Goal: Complete application form

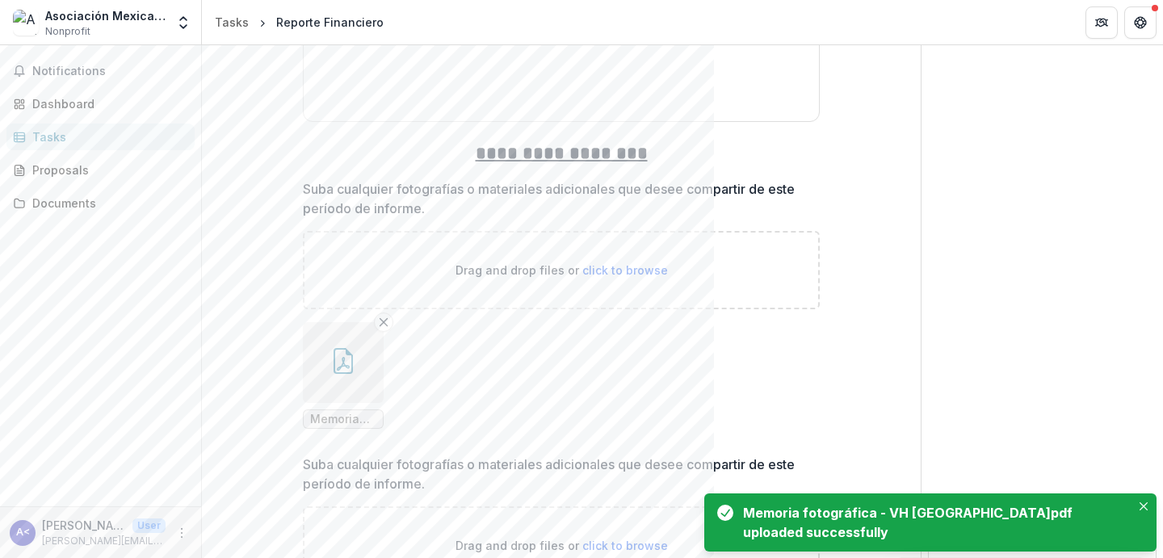
scroll to position [7165, 0]
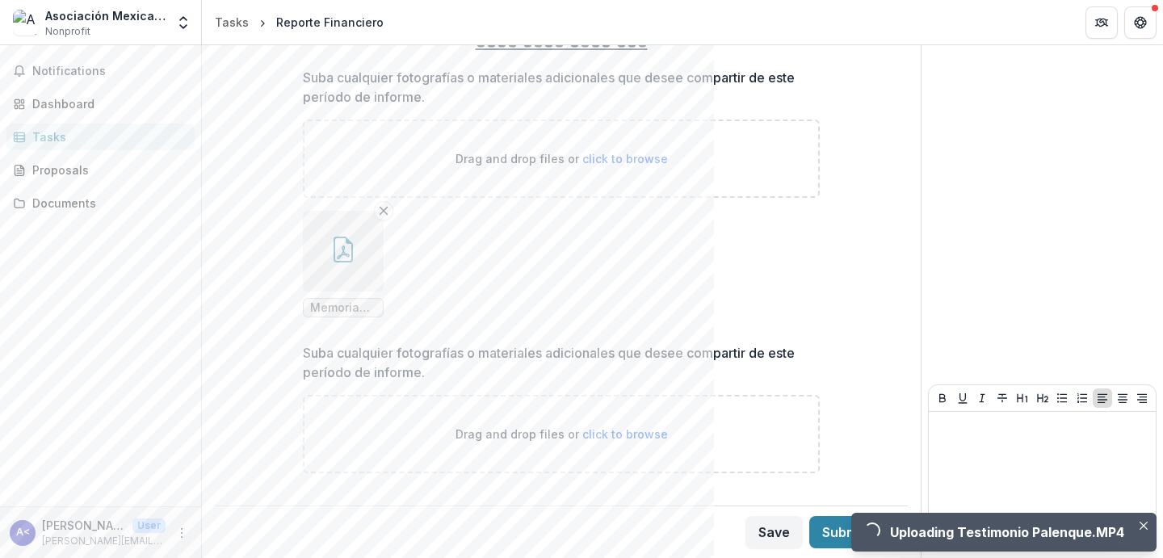
click at [561, 297] on ul "Memoria fotográfica - VH [GEOGRAPHIC_DATA]pdf" at bounding box center [561, 264] width 517 height 107
click at [1145, 524] on icon "Close" at bounding box center [1144, 526] width 8 height 8
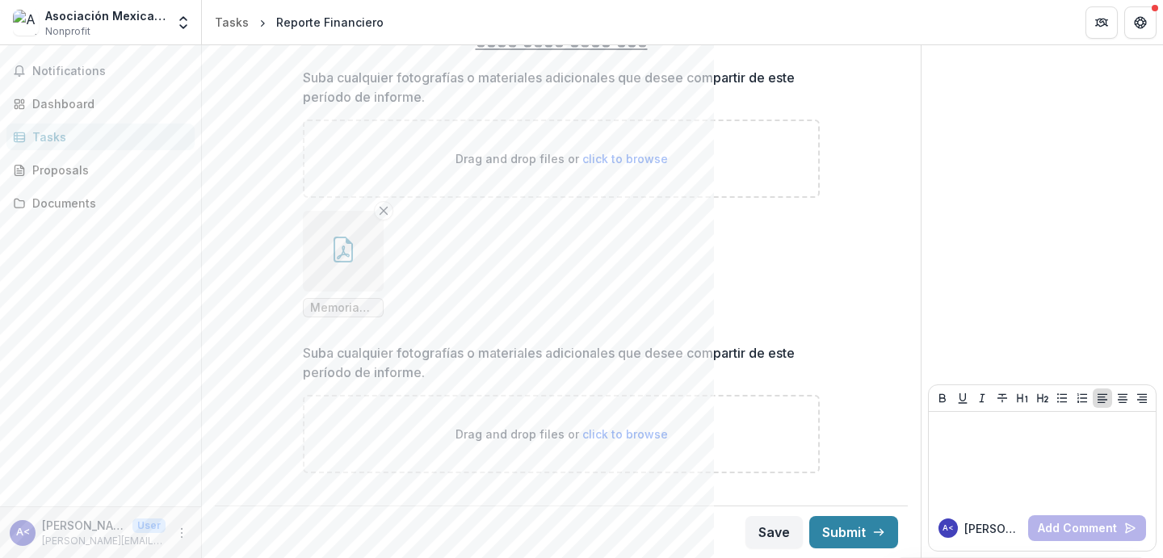
click at [764, 532] on button "Save" at bounding box center [774, 532] width 57 height 32
click at [784, 216] on ul "Memoria fotográfica - VH [GEOGRAPHIC_DATA]pdf" at bounding box center [561, 264] width 517 height 107
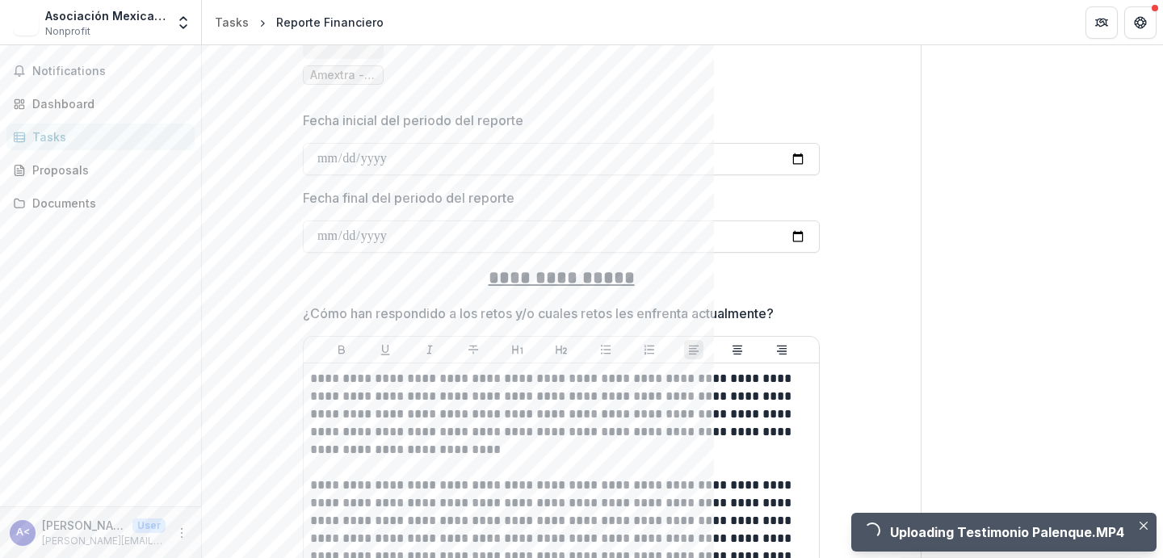
scroll to position [531, 0]
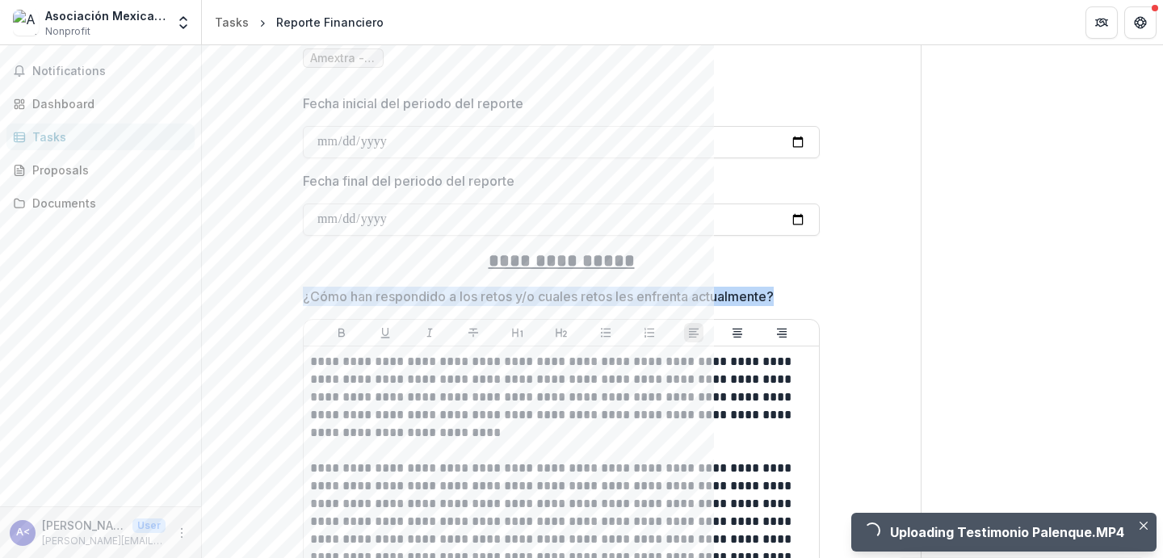
drag, startPoint x: 298, startPoint y: 292, endPoint x: 784, endPoint y: 305, distance: 485.6
copy p "¿Cómo han respondido a los retos y/o cuales retos les enfrenta actualmente?"
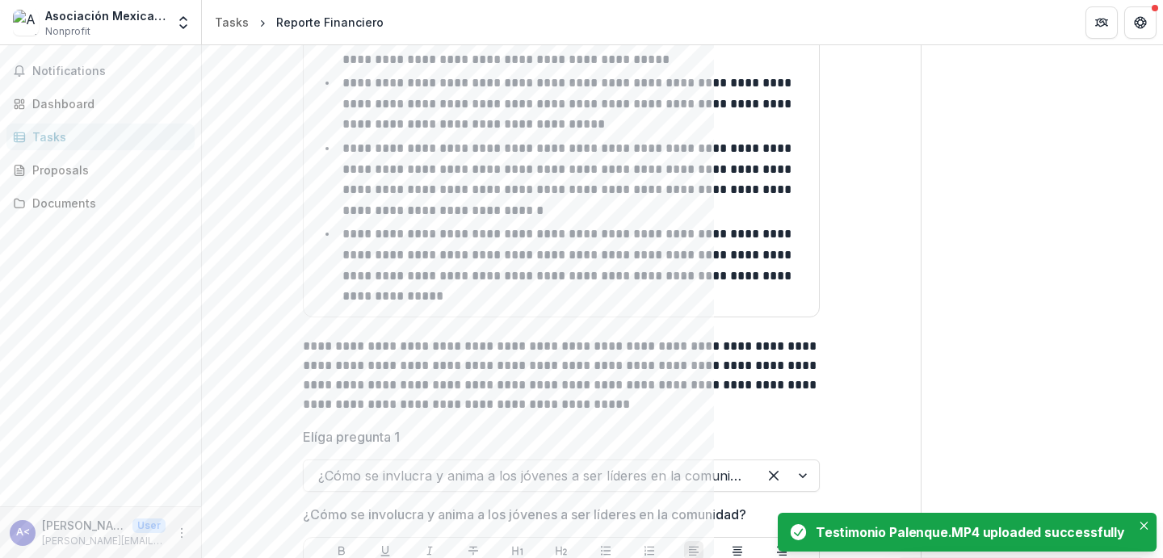
scroll to position [3425, 0]
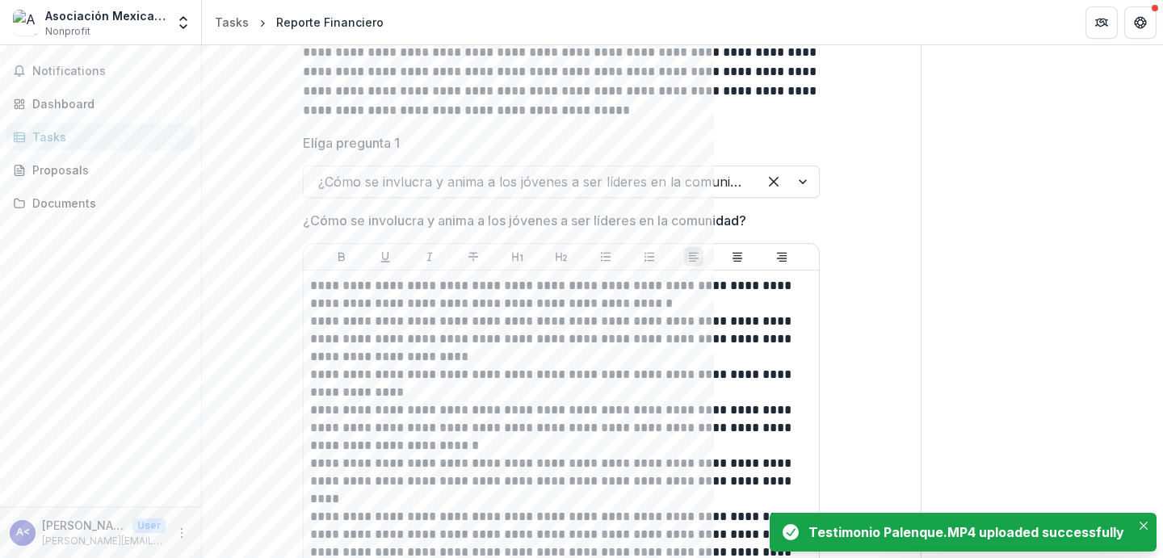
drag, startPoint x: 309, startPoint y: 174, endPoint x: 823, endPoint y: 182, distance: 513.8
click at [823, 182] on div "**********" at bounding box center [561, 546] width 543 height 7608
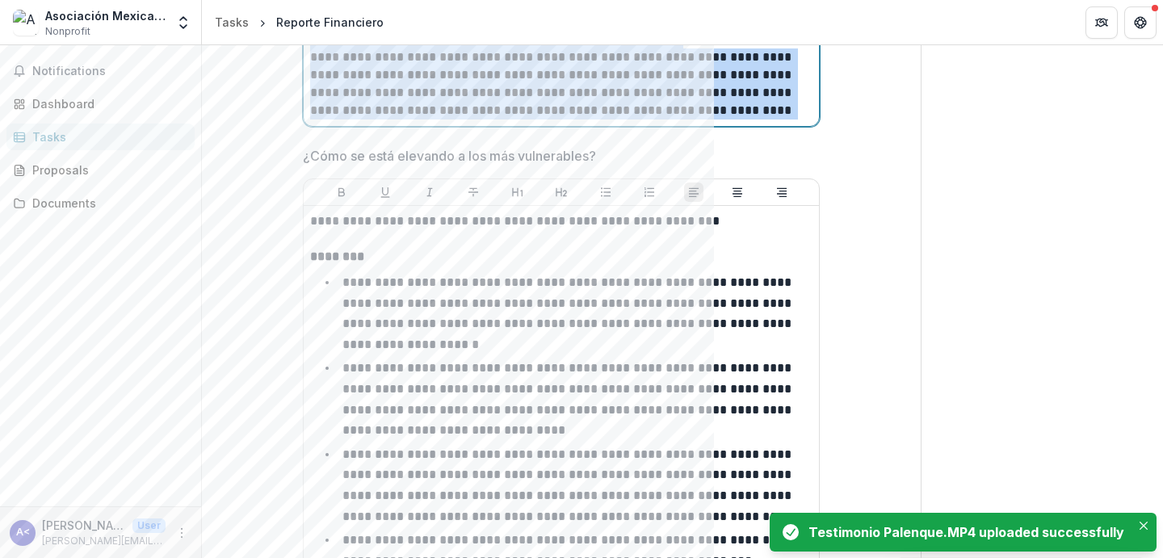
scroll to position [1651, 0]
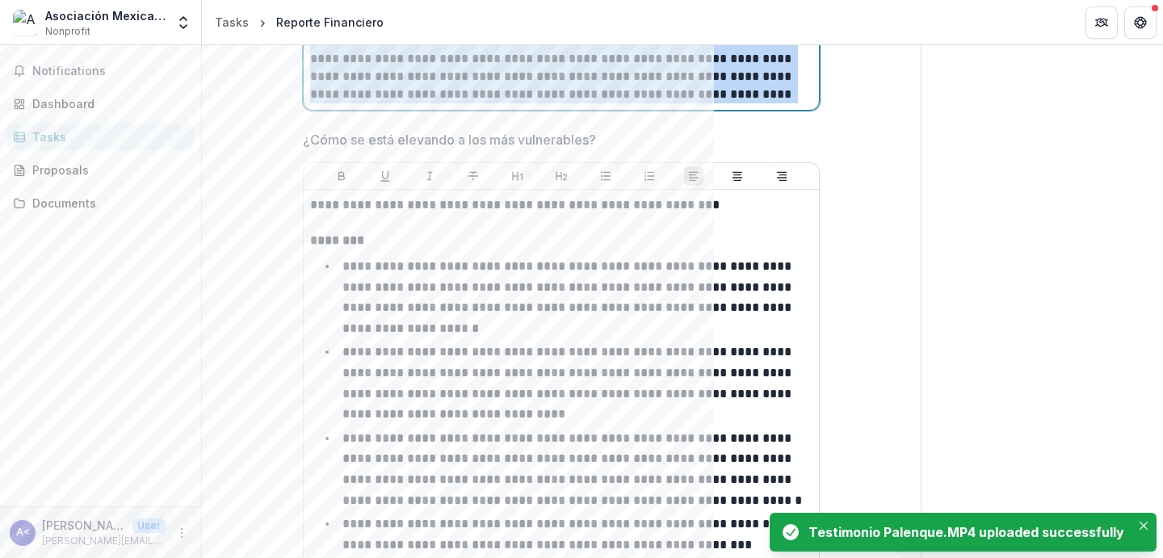
copy div "**********"
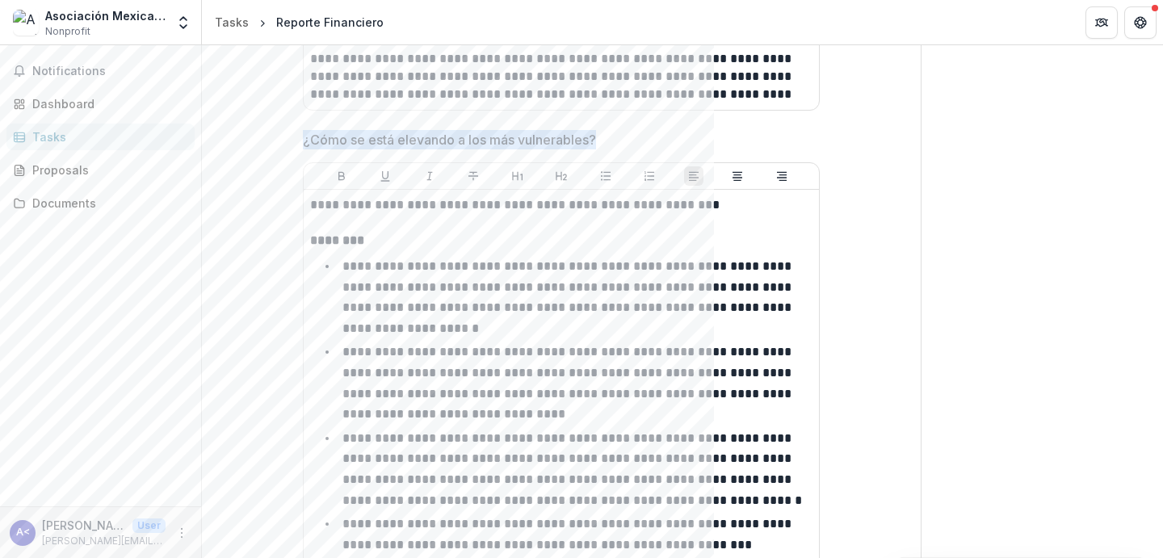
drag, startPoint x: 299, startPoint y: 141, endPoint x: 591, endPoint y: 150, distance: 292.5
copy p "¿Cómo se está elevando a los más vulnerables?"
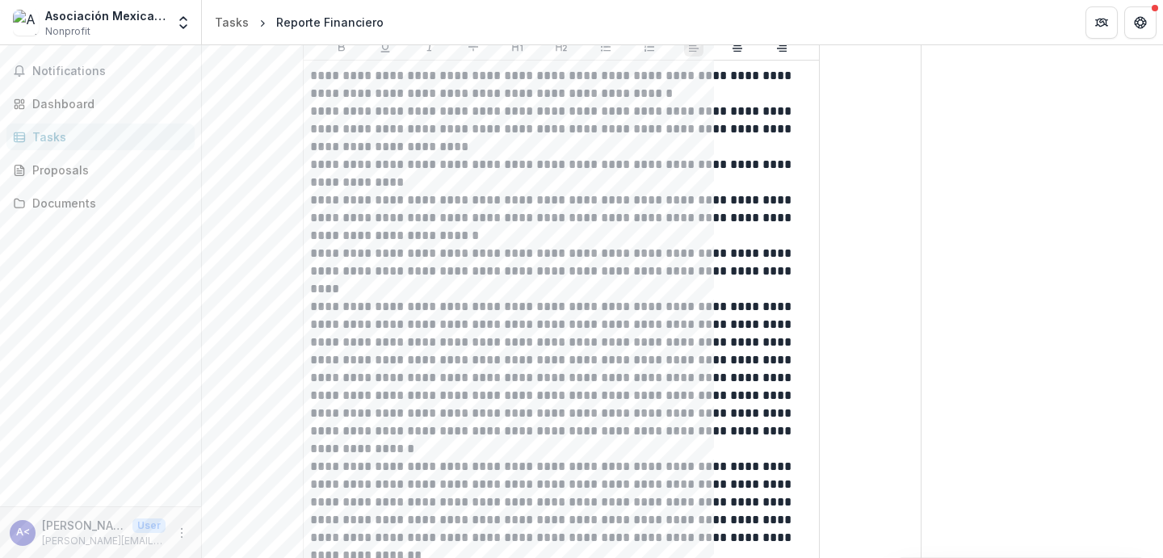
scroll to position [3715, 0]
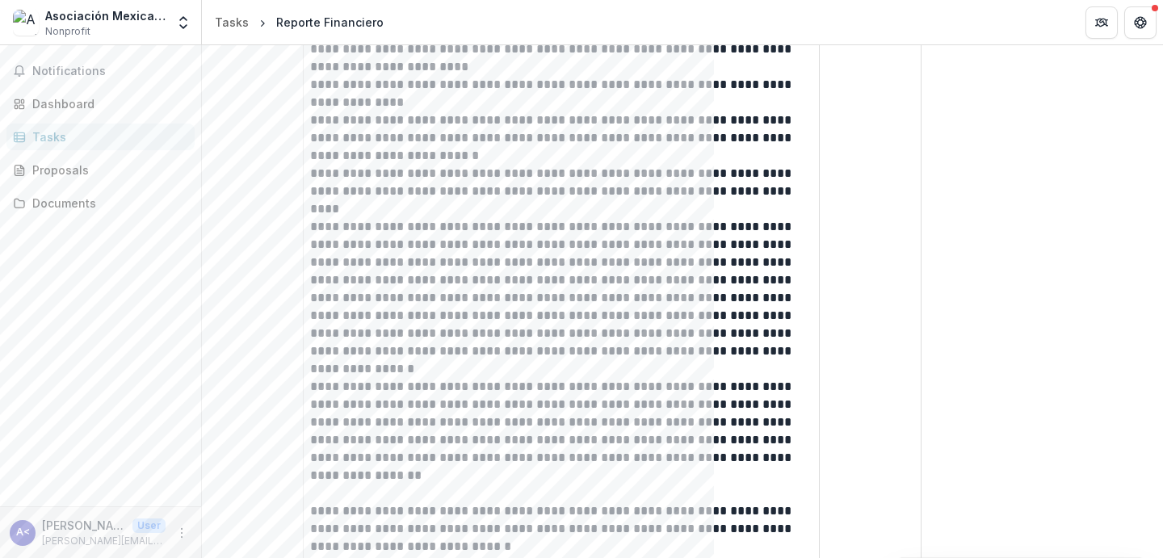
drag, startPoint x: 311, startPoint y: 157, endPoint x: 595, endPoint y: 151, distance: 284.4
click at [595, 151] on div "**********" at bounding box center [561, 256] width 517 height 7608
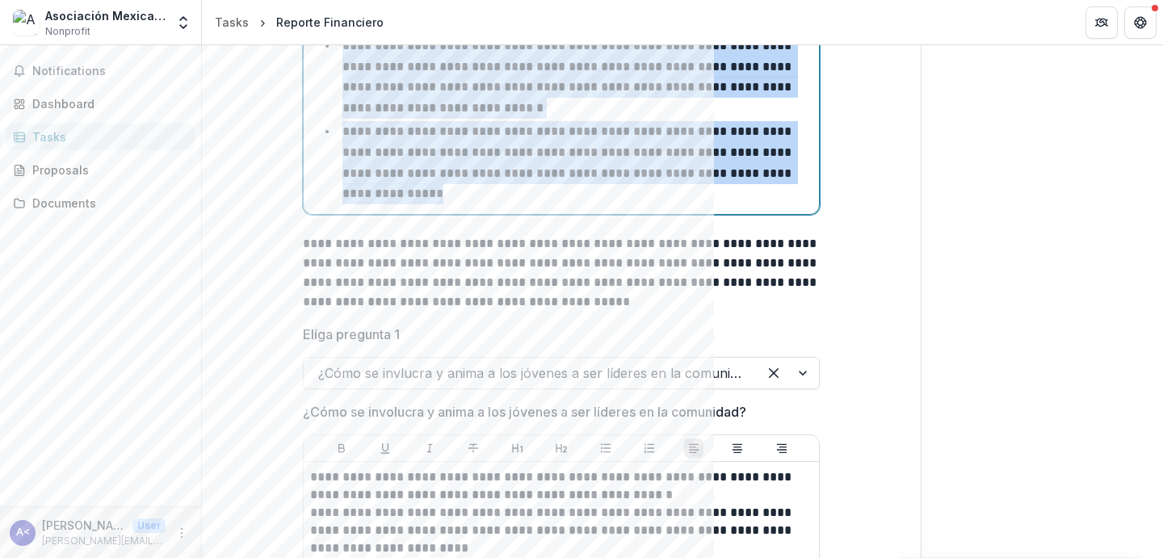
scroll to position [3231, 0]
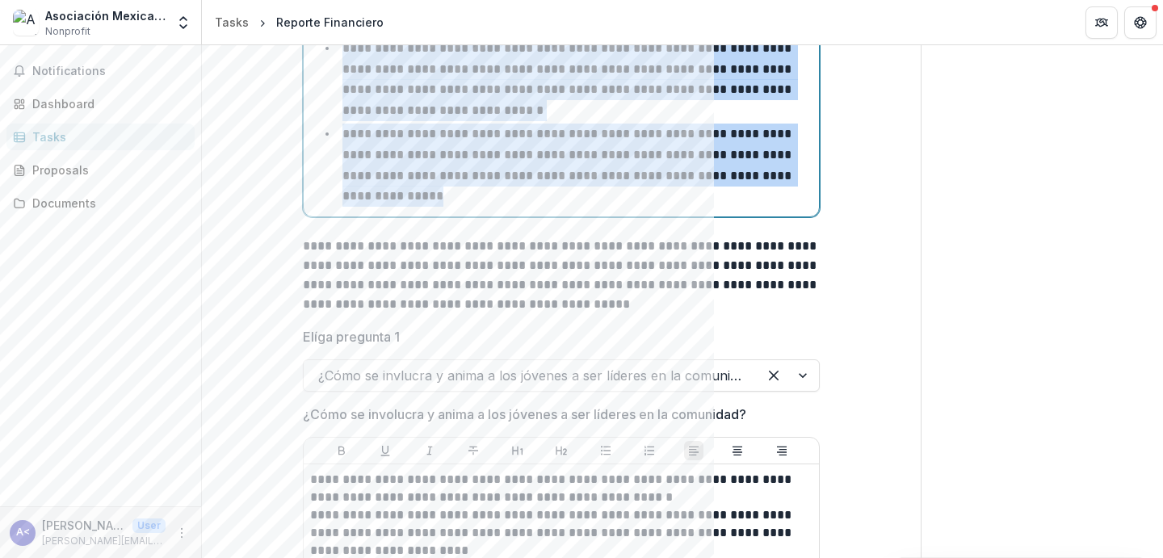
copy div "**********"
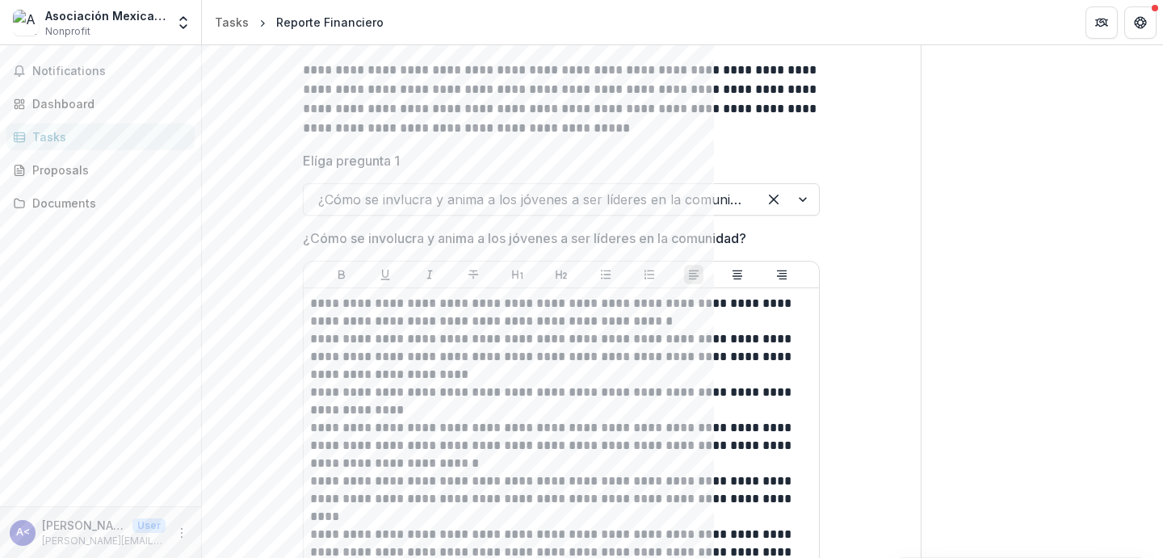
scroll to position [3410, 0]
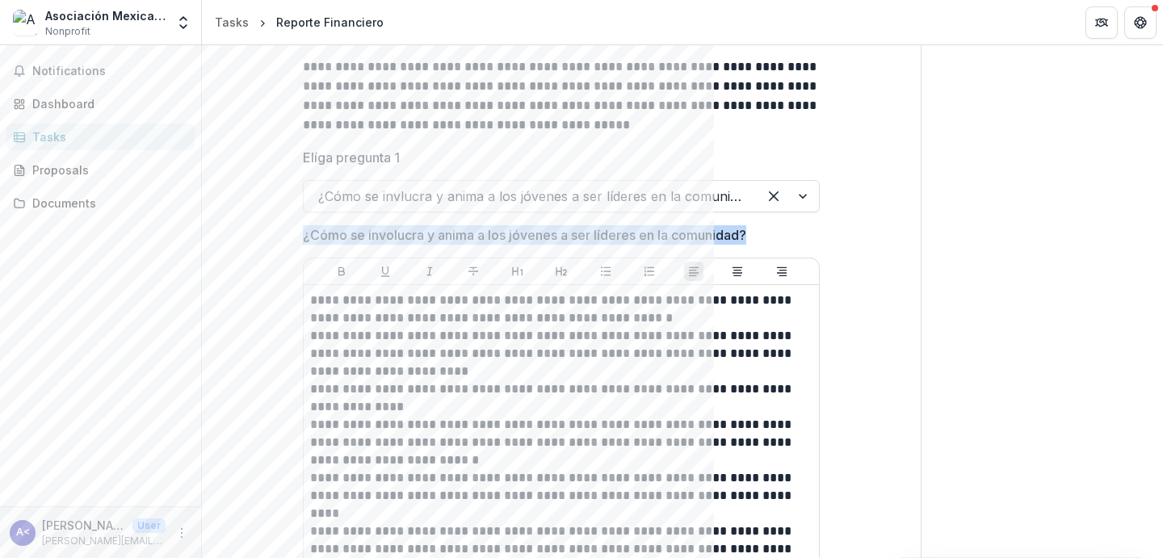
drag, startPoint x: 275, startPoint y: 256, endPoint x: 800, endPoint y: 251, distance: 525.1
click at [800, 251] on div "**********" at bounding box center [561, 561] width 667 height 7608
copy p "¿Cómo se involucra y anima a los jóvenes a ser líderes en la comunidad?"
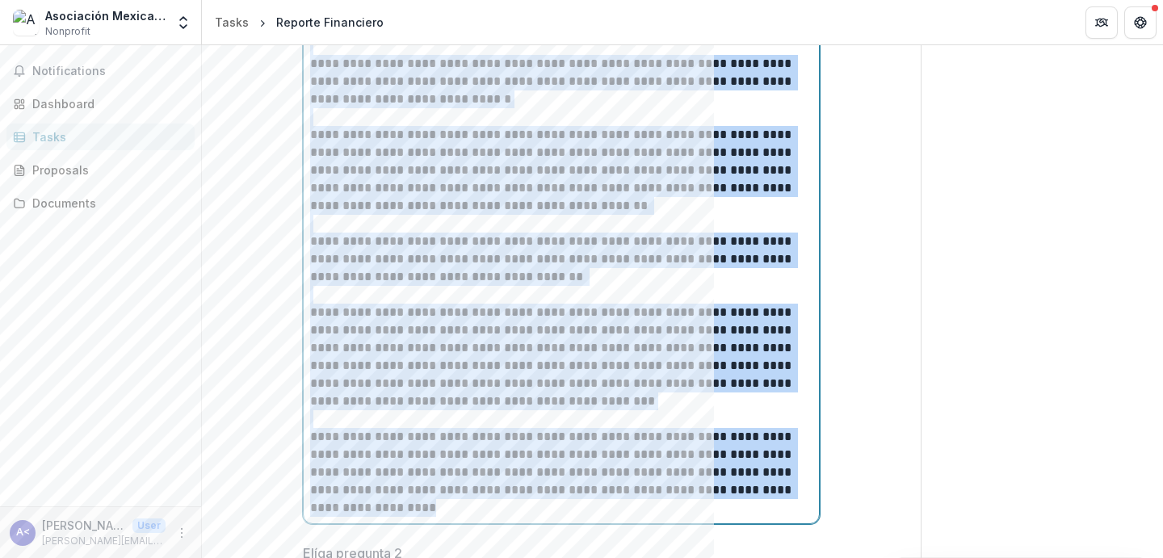
scroll to position [4314, 0]
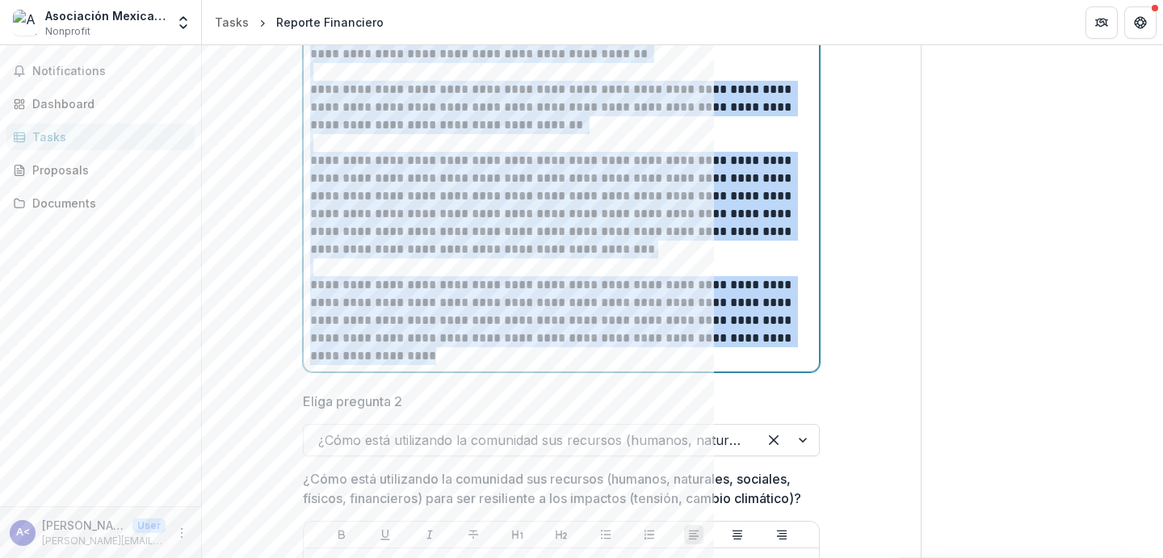
drag, startPoint x: 309, startPoint y: 137, endPoint x: 654, endPoint y: 441, distance: 460.1
copy div "**********"
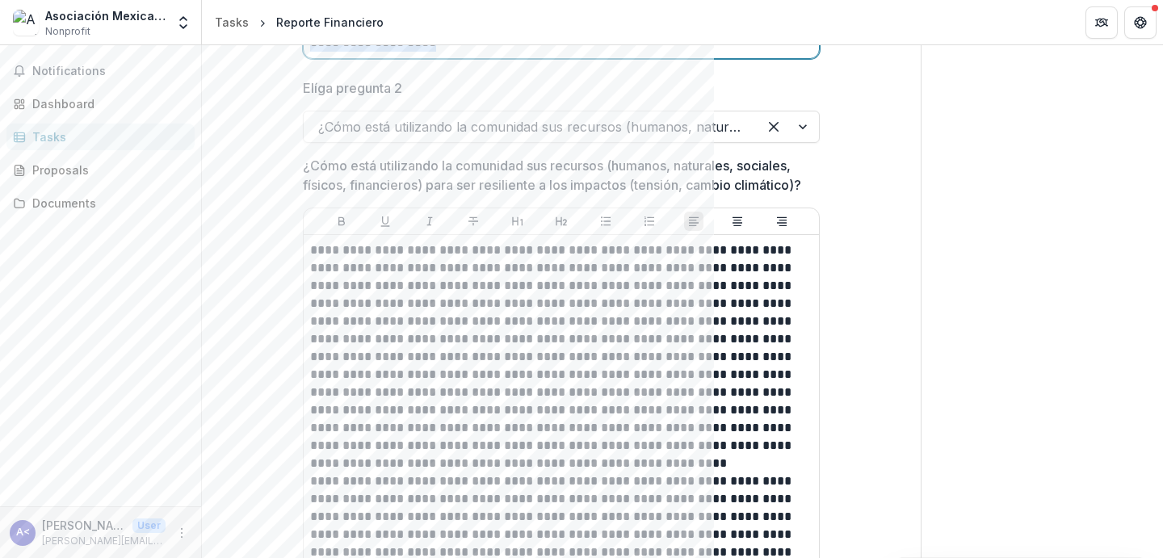
scroll to position [4637, 0]
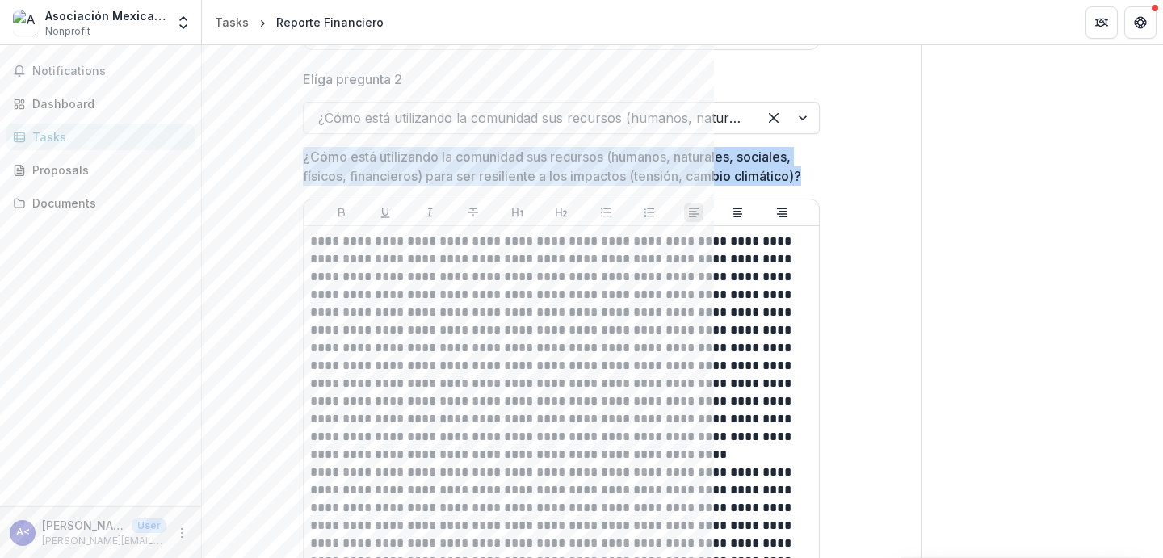
drag, startPoint x: 295, startPoint y: 175, endPoint x: 876, endPoint y: 204, distance: 582.3
copy p "¿Cómo está utilizando la comunidad sus recursos (humanos, naturales, sociales, …"
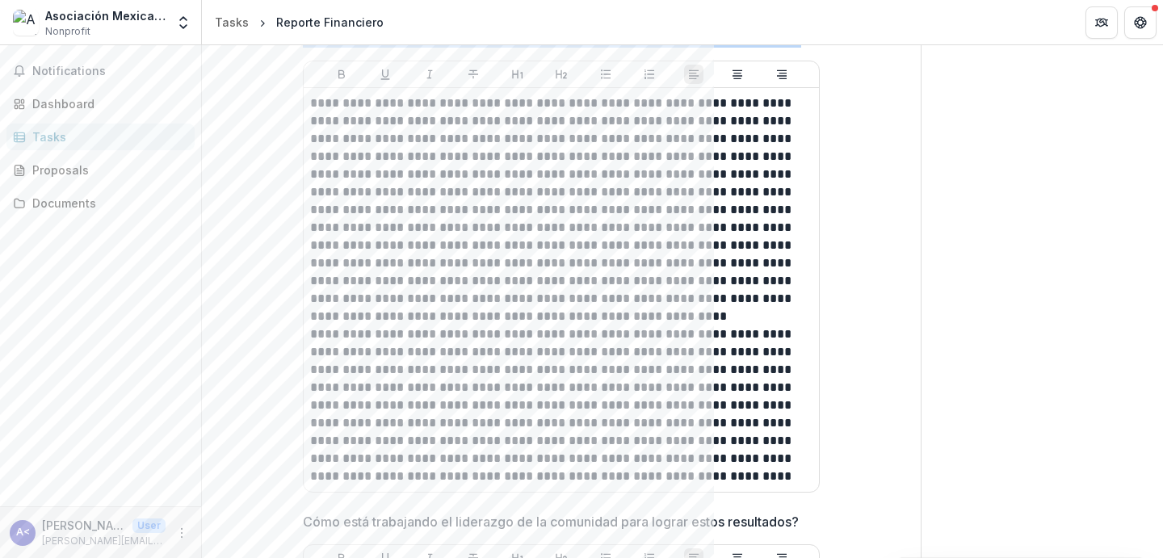
scroll to position [4800, 0]
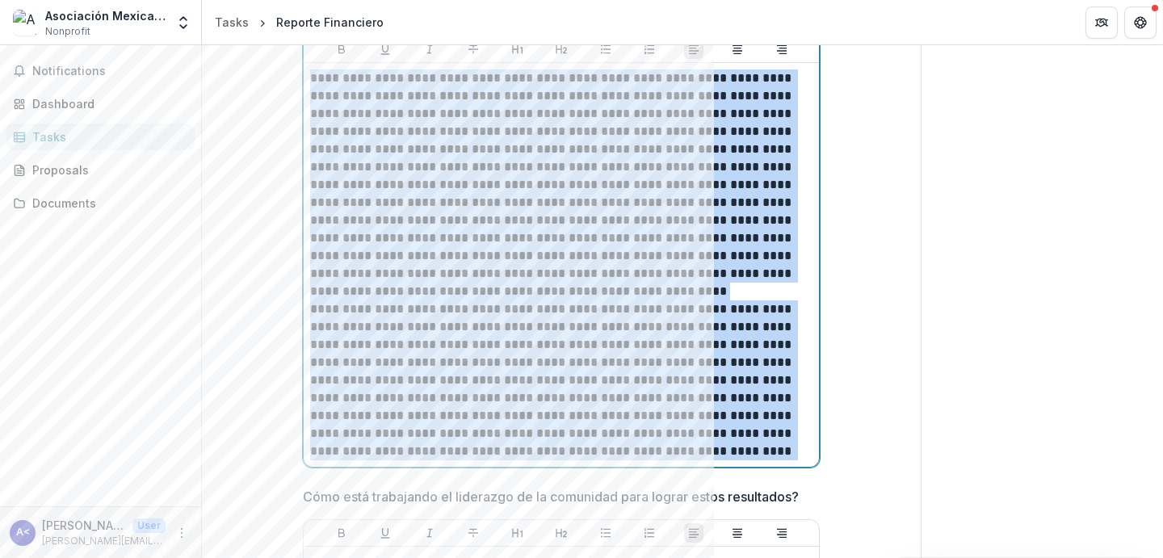
drag, startPoint x: 309, startPoint y: 99, endPoint x: 716, endPoint y: 490, distance: 565.0
click at [716, 474] on div "**********" at bounding box center [561, 229] width 517 height 490
copy div "**********"
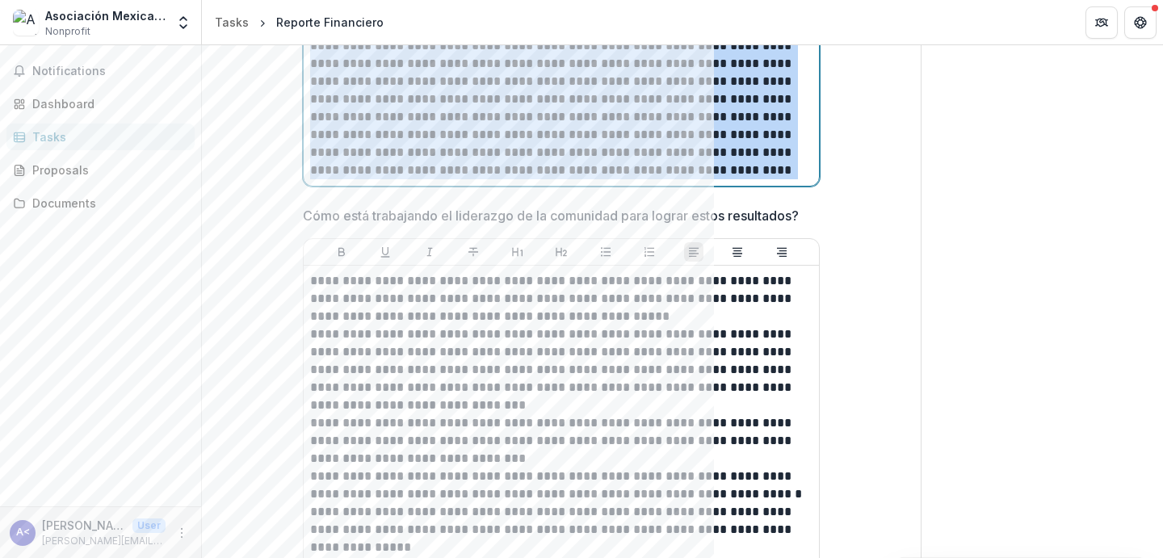
scroll to position [5083, 0]
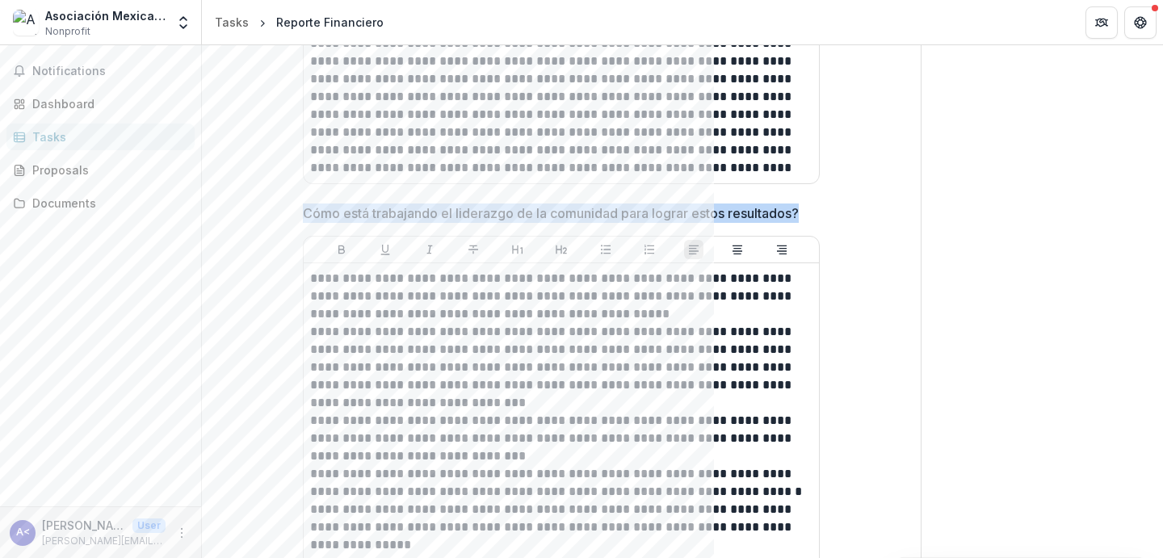
drag, startPoint x: 295, startPoint y: 229, endPoint x: 834, endPoint y: 246, distance: 539.0
copy p "Cómo está trabajando el liderazgo de la comunidad para lograr estos resultados?"
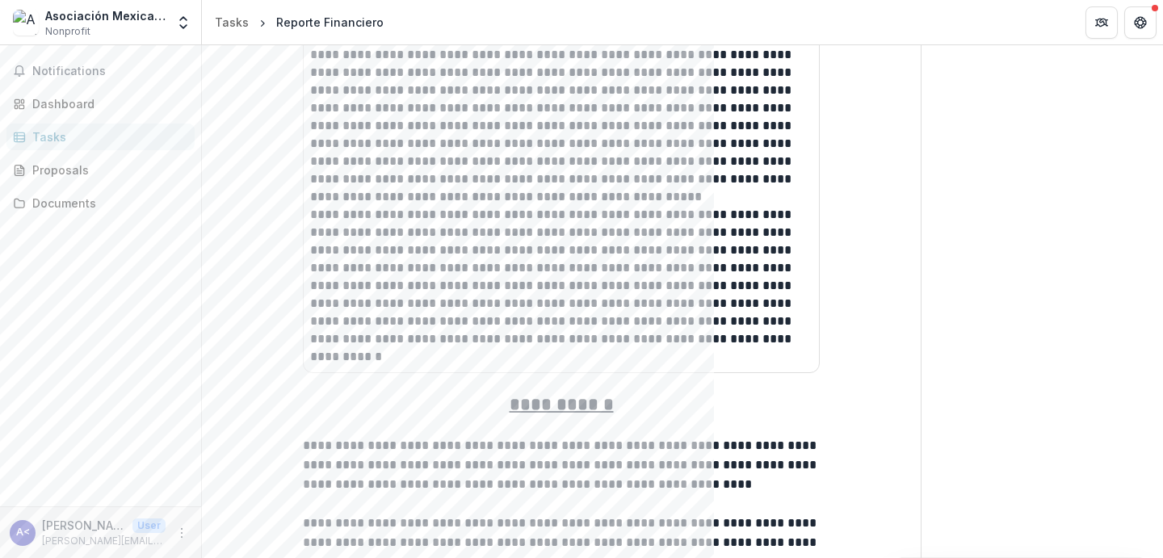
scroll to position [6515, 0]
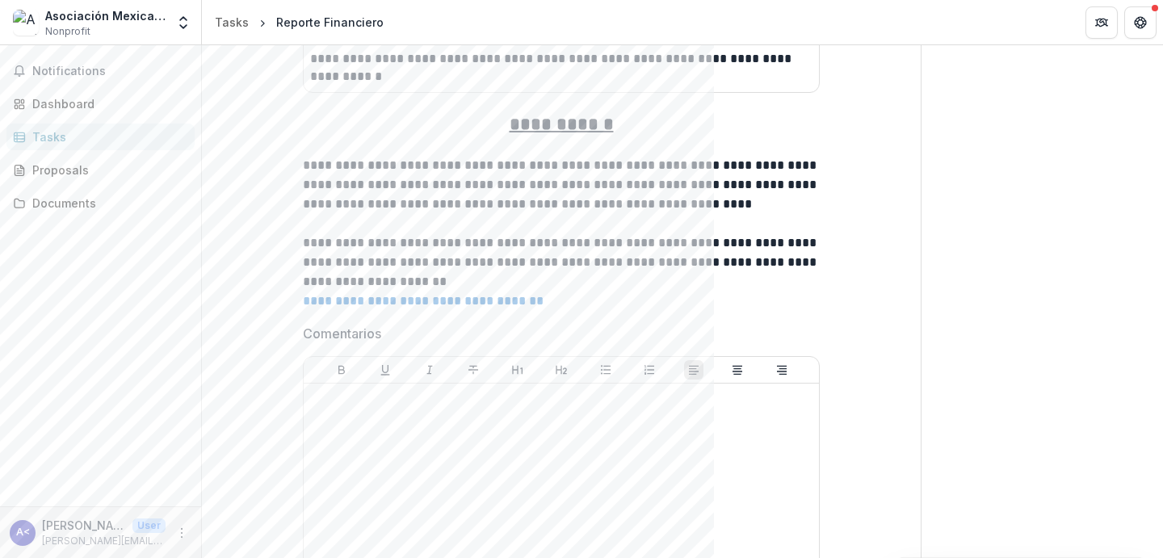
drag, startPoint x: 308, startPoint y: 113, endPoint x: 725, endPoint y: 66, distance: 419.4
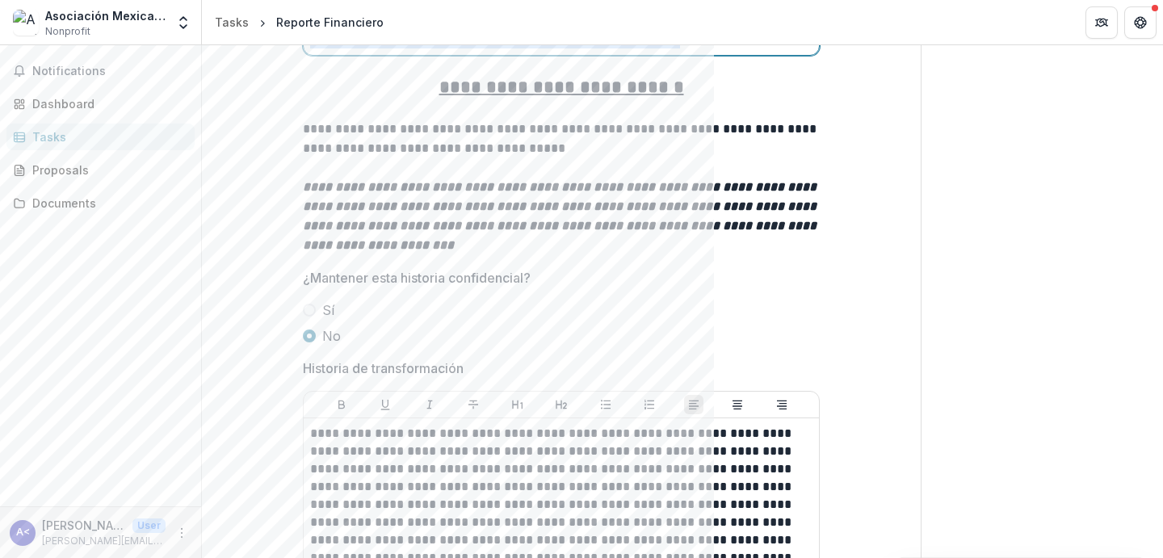
scroll to position [5818, 0]
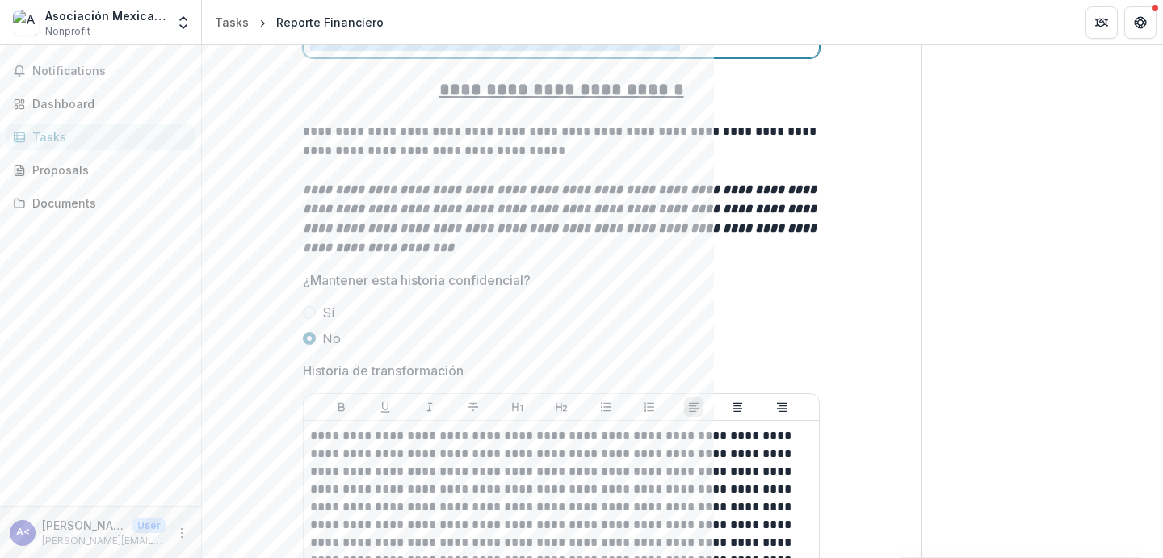
copy div "**********"
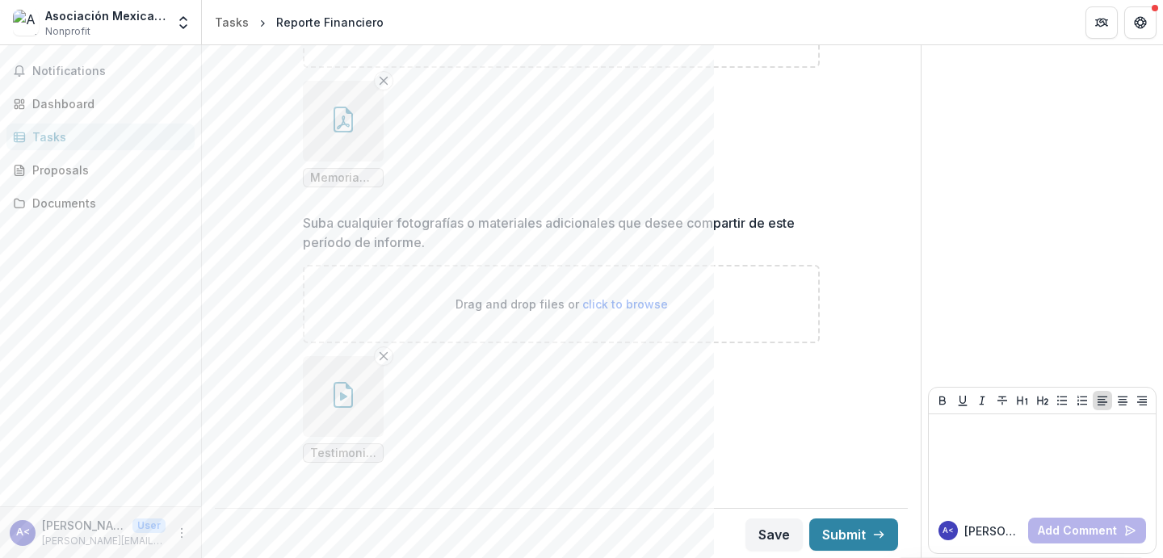
scroll to position [7297, 0]
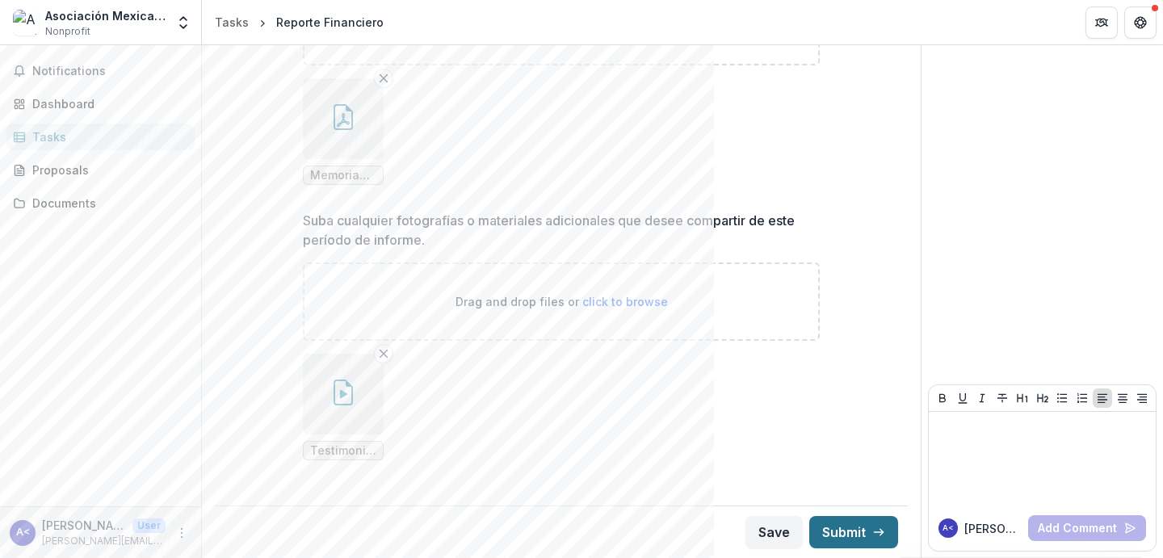
click at [841, 530] on button "Submit" at bounding box center [853, 532] width 89 height 32
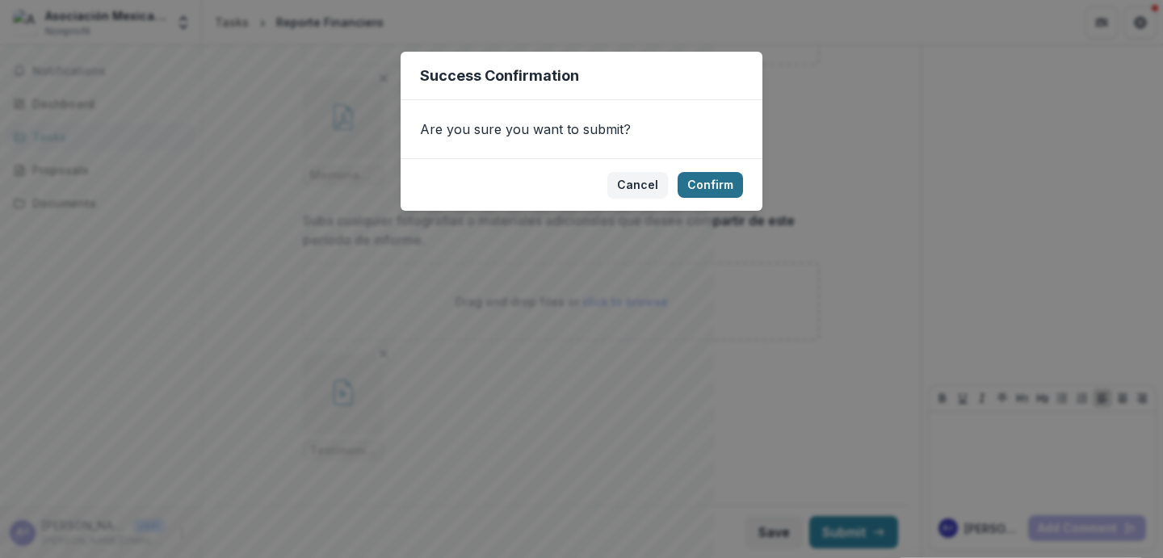
click at [700, 187] on button "Confirm" at bounding box center [710, 185] width 65 height 26
click at [405, 203] on footer "Cancel Loading... Confirm" at bounding box center [582, 184] width 362 height 53
click at [586, 175] on footer "Cancel Loading... Confirm" at bounding box center [582, 184] width 362 height 53
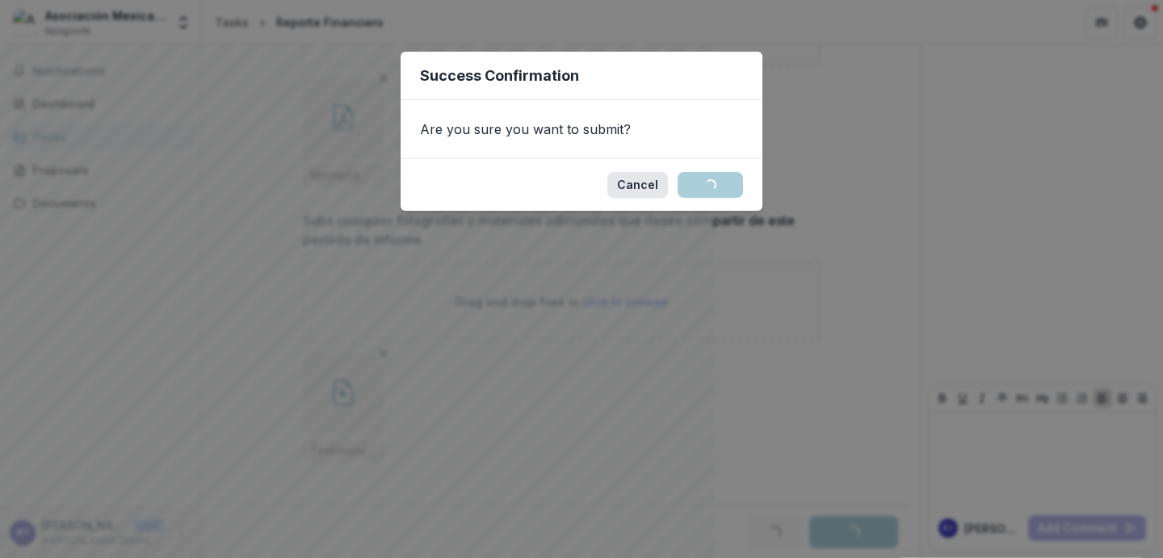
click at [642, 184] on button "Cancel" at bounding box center [637, 185] width 61 height 26
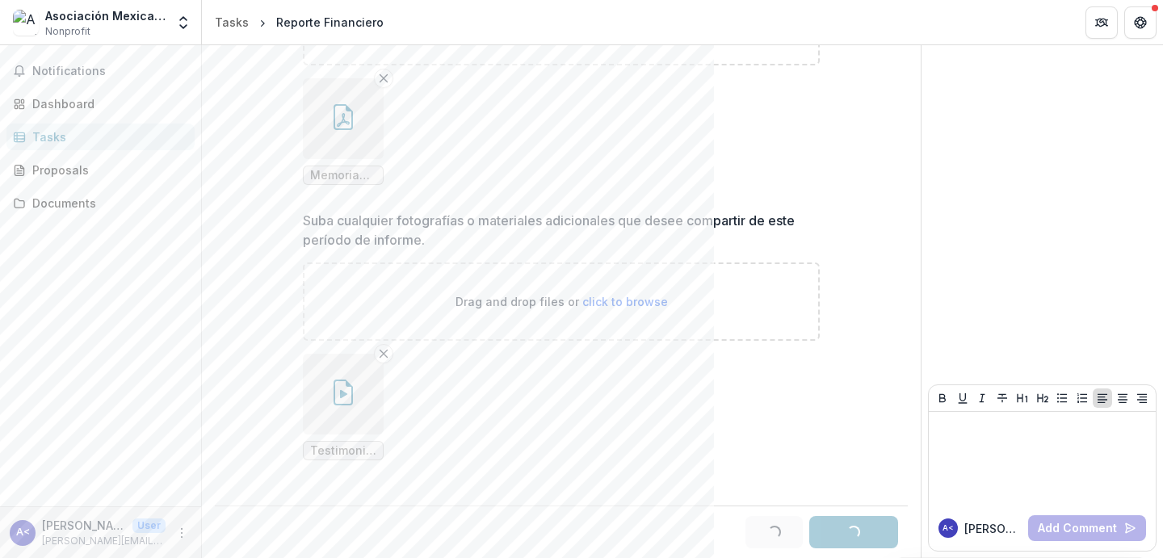
click at [642, 184] on ul "Memoria fotográfica - VH [GEOGRAPHIC_DATA]pdf" at bounding box center [561, 131] width 517 height 107
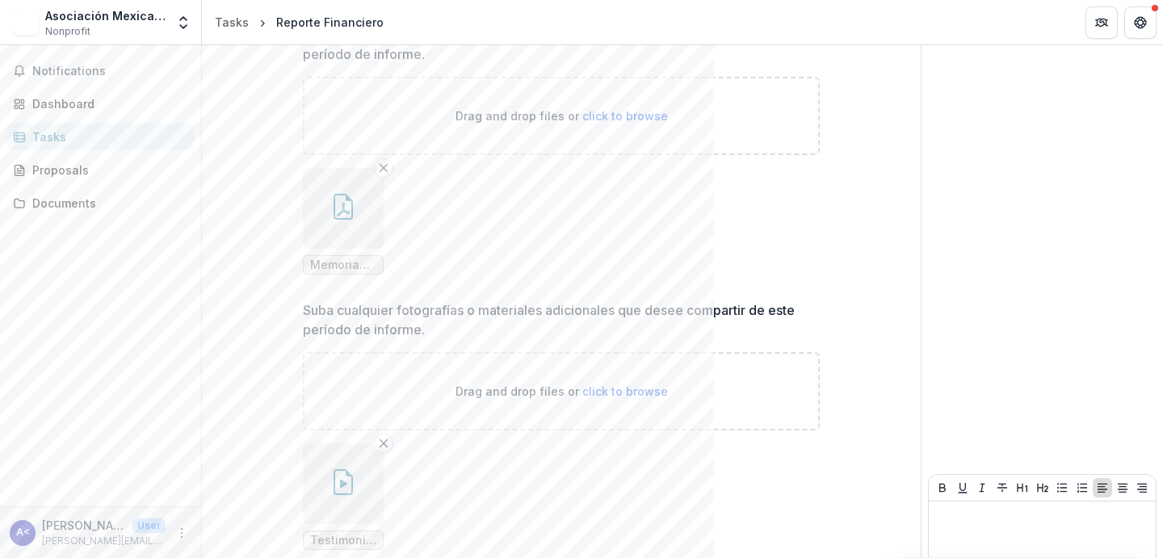
scroll to position [7297, 0]
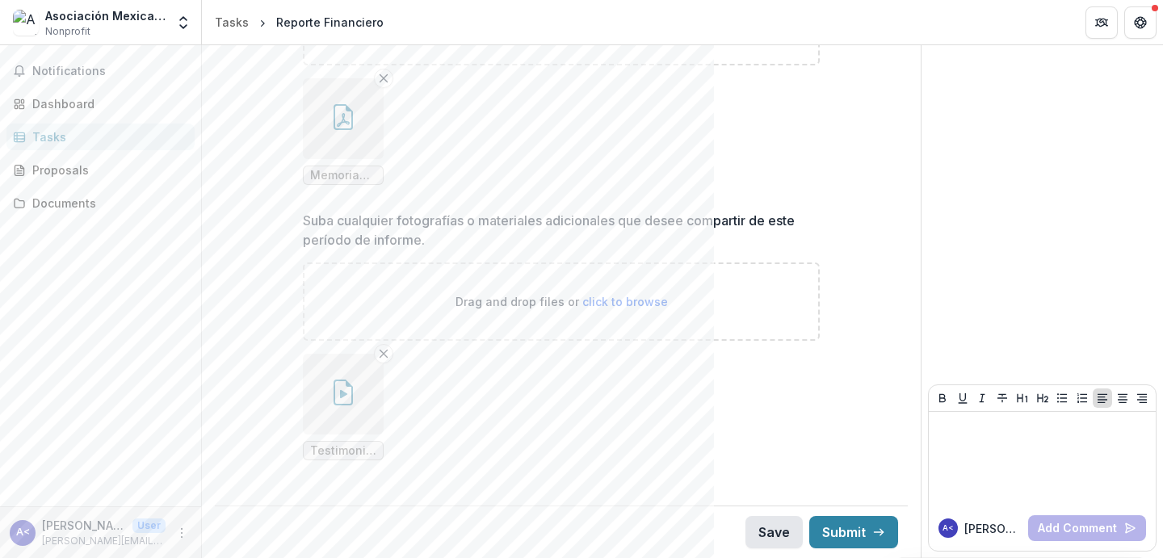
click at [767, 527] on button "Save" at bounding box center [774, 532] width 57 height 32
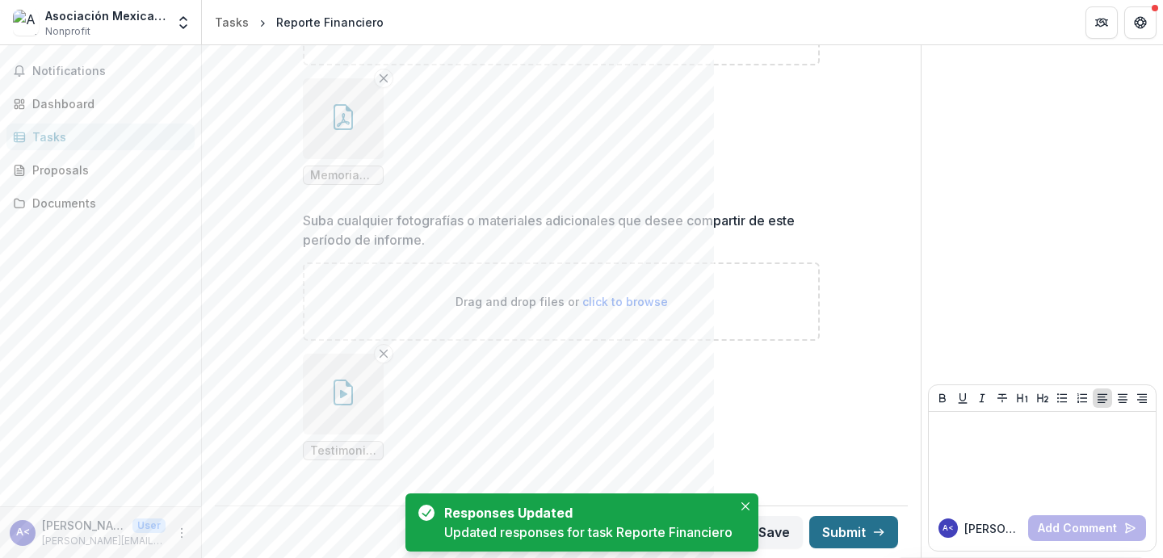
click at [852, 534] on button "Submit" at bounding box center [853, 532] width 89 height 32
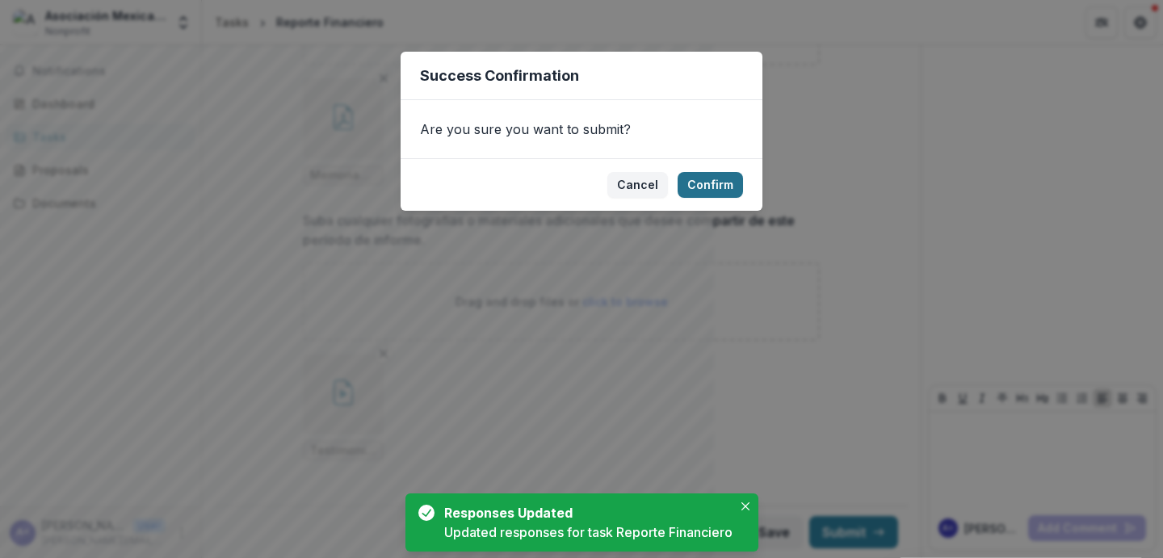
click at [724, 185] on button "Confirm" at bounding box center [710, 185] width 65 height 26
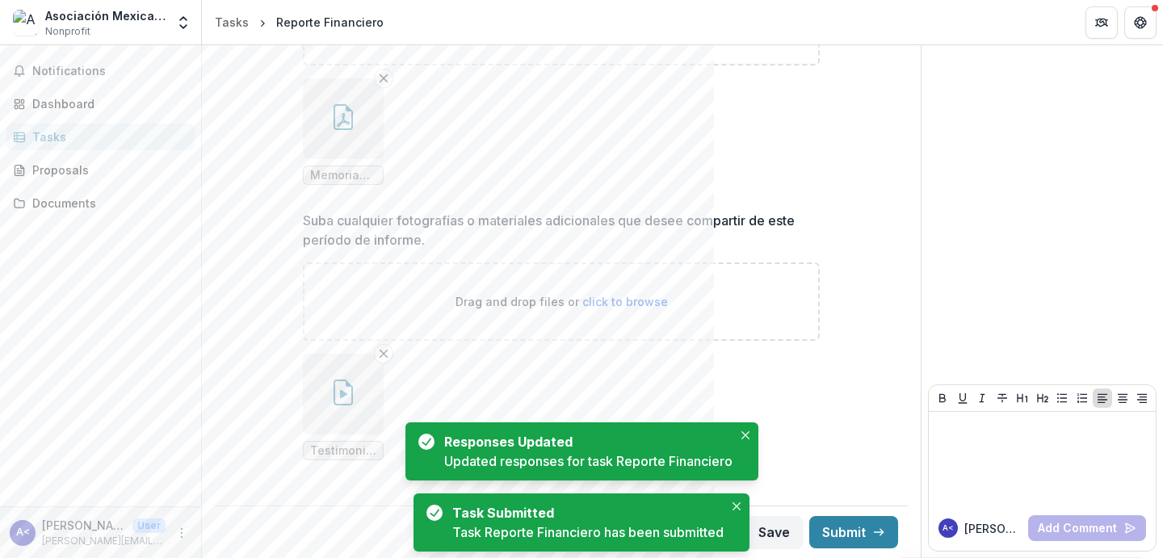
scroll to position [7304, 0]
